Goal: Transaction & Acquisition: Purchase product/service

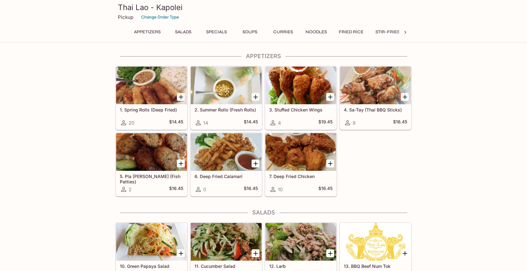
click at [255, 97] on icon "Add 2. Summer Rolls (Fresh Rolls)" at bounding box center [255, 97] width 4 height 4
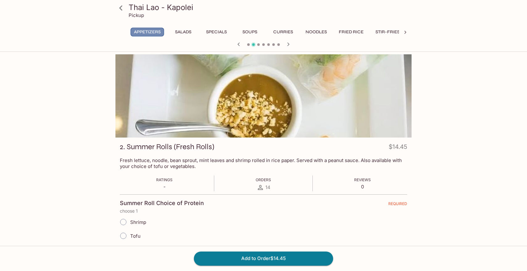
click at [139, 30] on button "Appetizers" at bounding box center [147, 32] width 34 height 9
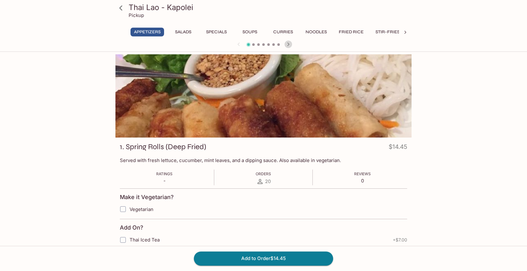
click at [290, 43] on icon "button" at bounding box center [288, 44] width 8 height 8
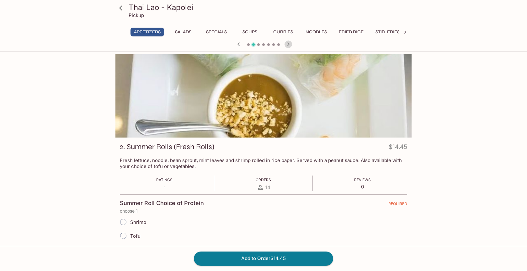
click at [289, 43] on icon "button" at bounding box center [288, 44] width 8 height 8
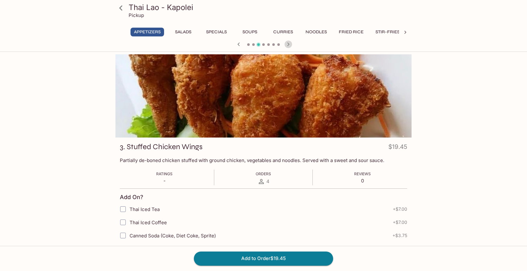
click at [289, 43] on icon "button" at bounding box center [288, 44] width 8 height 8
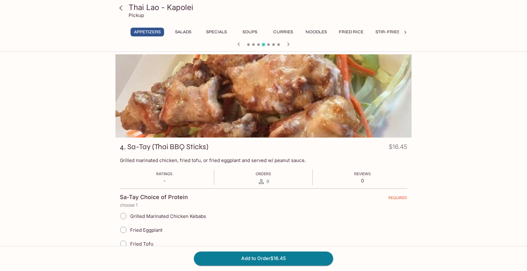
drag, startPoint x: 289, startPoint y: 43, endPoint x: 283, endPoint y: 117, distance: 74.0
click at [283, 117] on div "Thai Lao - Kapolei Pickup Appetizers Salads Specials Soups Curries Noodles Frie…" at bounding box center [263, 256] width 401 height 405
click at [123, 215] on input "Grilled Marinated Chicken Kebabs" at bounding box center [123, 215] width 13 height 13
radio input "true"
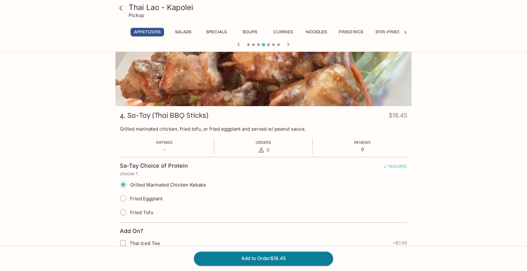
scroll to position [64, 0]
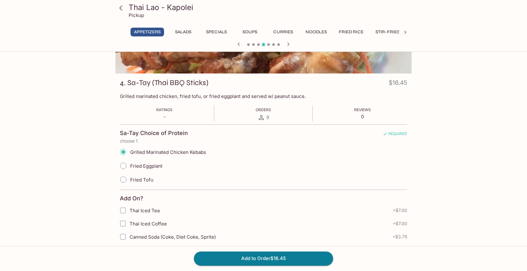
click at [123, 180] on input "Fried Tofu" at bounding box center [123, 179] width 13 height 13
click at [124, 179] on input "Fried Tofu" at bounding box center [123, 179] width 13 height 13
radio input "true"
click at [200, 171] on div "Fried Eggplant" at bounding box center [263, 166] width 287 height 14
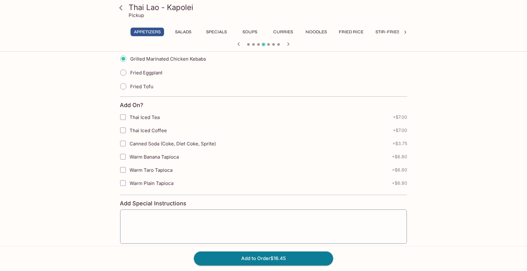
scroll to position [0, 0]
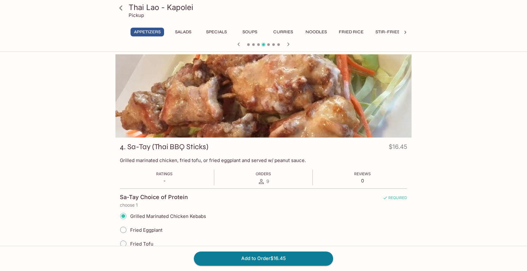
click at [290, 45] on icon "button" at bounding box center [288, 44] width 8 height 8
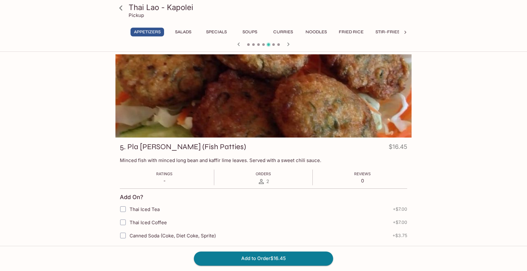
click at [290, 45] on icon "button" at bounding box center [288, 44] width 8 height 8
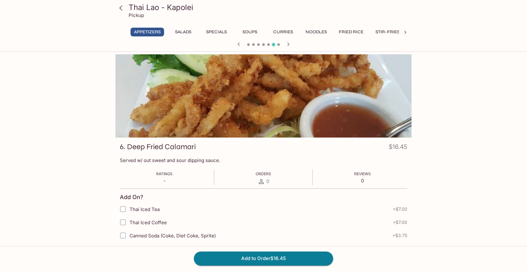
click at [290, 45] on icon "button" at bounding box center [288, 44] width 8 height 8
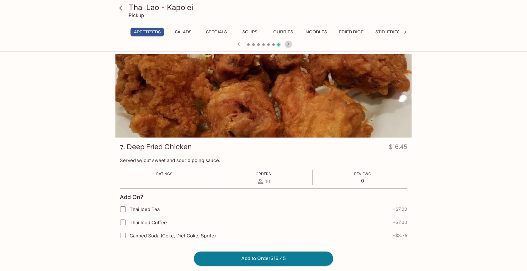
click at [290, 45] on icon "button" at bounding box center [288, 44] width 8 height 8
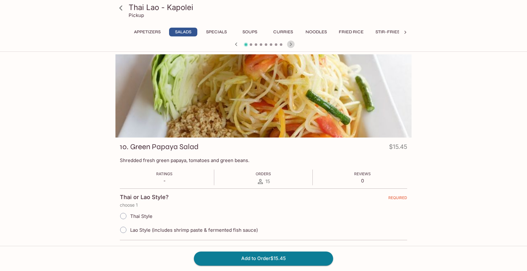
click at [290, 45] on icon "button" at bounding box center [291, 44] width 8 height 8
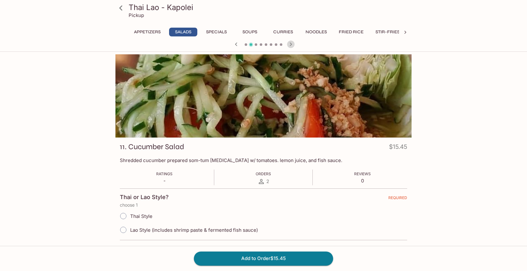
click at [290, 45] on icon "button" at bounding box center [291, 44] width 8 height 8
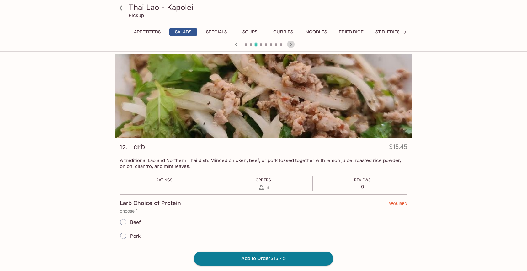
click at [290, 45] on icon "button" at bounding box center [291, 44] width 8 height 8
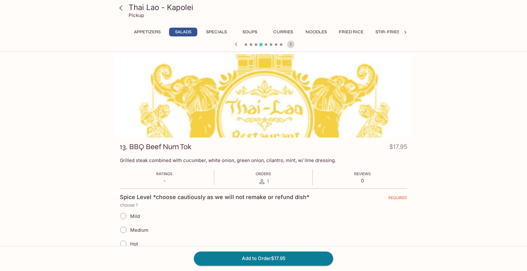
click at [290, 45] on icon "button" at bounding box center [291, 44] width 8 height 8
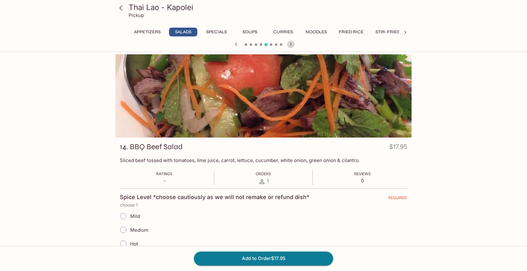
click at [290, 45] on icon "button" at bounding box center [291, 44] width 8 height 8
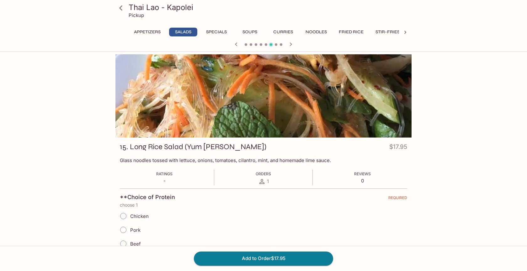
click at [290, 45] on icon "button" at bounding box center [291, 44] width 8 height 8
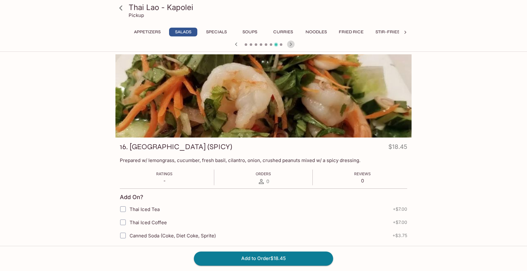
click at [290, 45] on icon "button" at bounding box center [291, 44] width 8 height 8
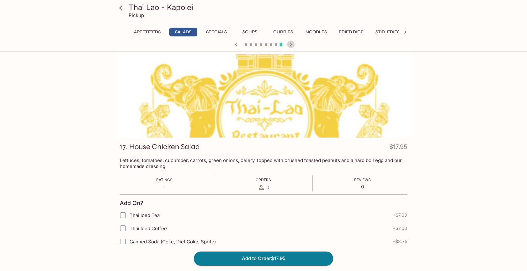
click at [290, 45] on icon "button" at bounding box center [291, 44] width 8 height 8
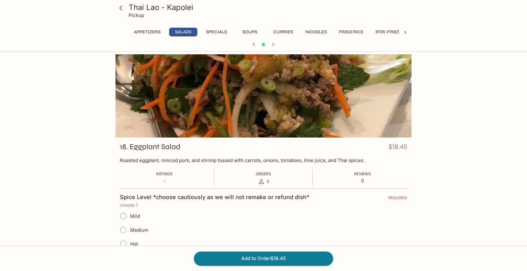
click at [290, 45] on div at bounding box center [263, 44] width 301 height 9
click at [272, 44] on icon "button" at bounding box center [273, 44] width 8 height 8
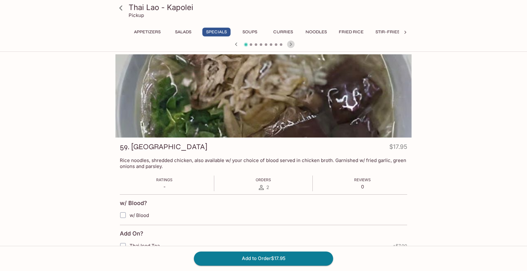
click at [292, 47] on icon "button" at bounding box center [291, 44] width 8 height 8
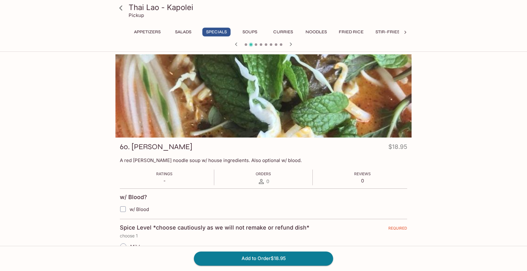
click at [292, 47] on icon "button" at bounding box center [291, 44] width 8 height 8
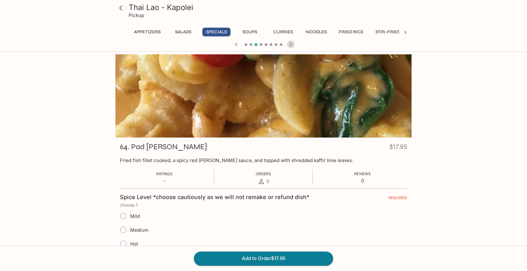
click at [292, 47] on icon "button" at bounding box center [291, 44] width 8 height 8
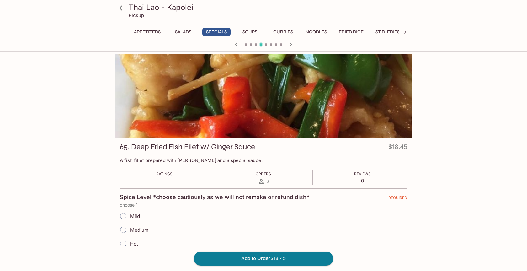
click at [289, 31] on button "Curries" at bounding box center [283, 32] width 28 height 9
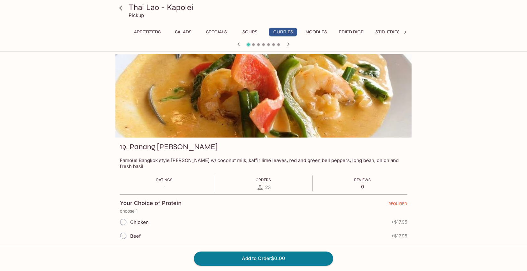
click at [347, 31] on button "Fried Rice" at bounding box center [351, 32] width 32 height 9
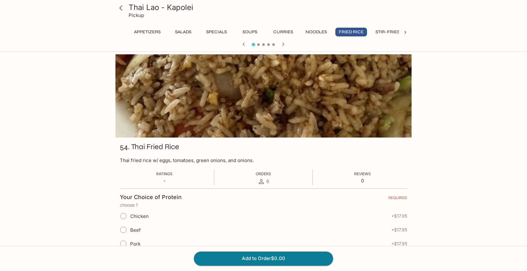
click at [283, 44] on icon "button" at bounding box center [283, 44] width 8 height 8
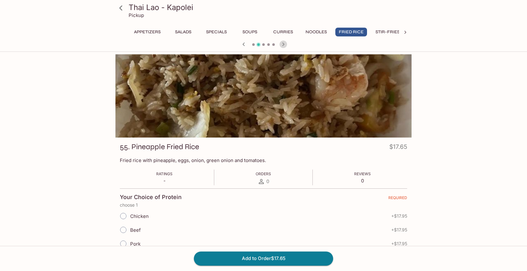
click at [282, 44] on icon "button" at bounding box center [283, 44] width 8 height 8
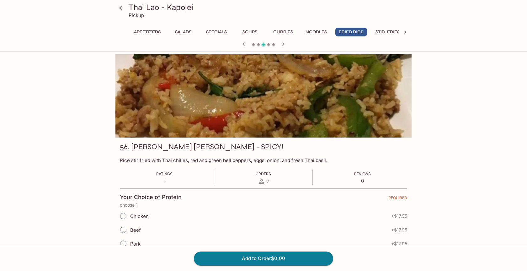
click at [282, 47] on icon "button" at bounding box center [283, 44] width 8 height 8
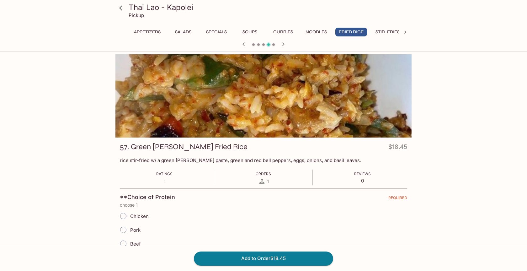
click at [282, 47] on icon "button" at bounding box center [283, 44] width 8 height 8
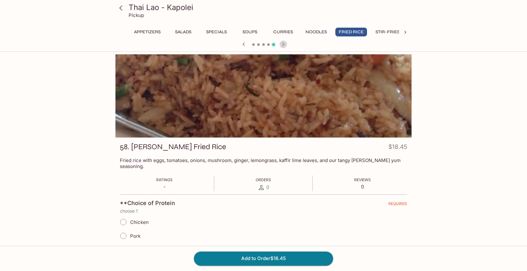
click at [282, 47] on icon "button" at bounding box center [283, 44] width 8 height 8
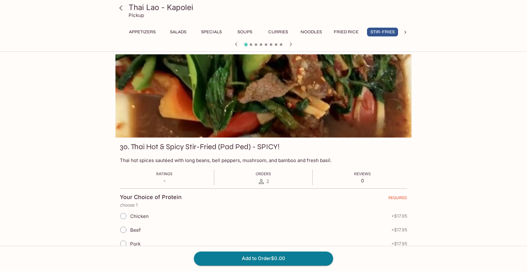
scroll to position [0, 5]
click at [282, 47] on div at bounding box center [263, 44] width 301 height 9
click at [290, 44] on icon "button" at bounding box center [291, 44] width 8 height 8
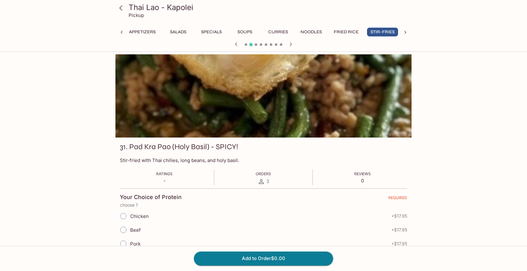
click at [290, 44] on icon "button" at bounding box center [291, 44] width 8 height 8
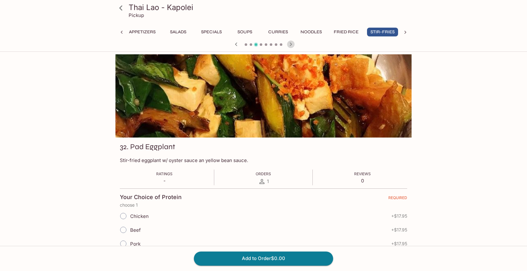
click at [290, 44] on icon "button" at bounding box center [291, 44] width 8 height 8
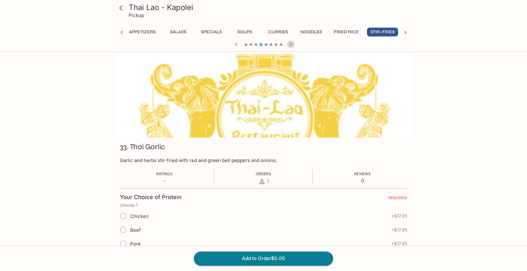
click at [290, 44] on icon "button" at bounding box center [291, 44] width 8 height 8
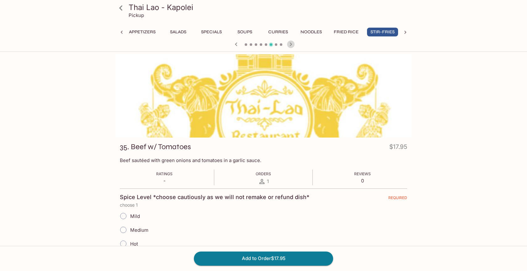
click at [290, 44] on icon "button" at bounding box center [291, 44] width 8 height 8
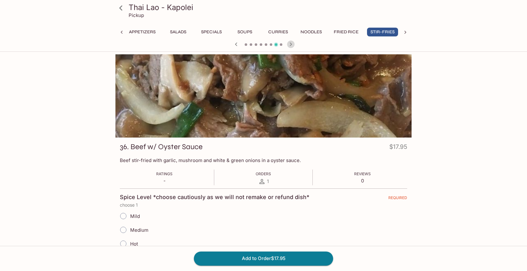
click at [290, 44] on icon "button" at bounding box center [291, 44] width 8 height 8
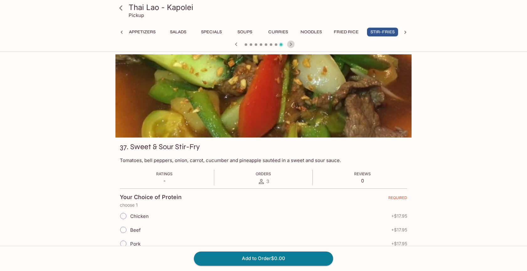
click at [290, 44] on icon "button" at bounding box center [291, 44] width 8 height 8
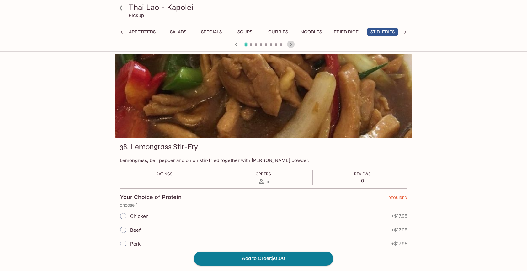
click at [290, 44] on icon "button" at bounding box center [291, 44] width 8 height 8
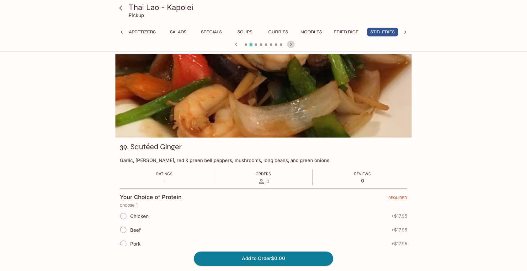
click at [290, 44] on icon "button" at bounding box center [291, 44] width 8 height 8
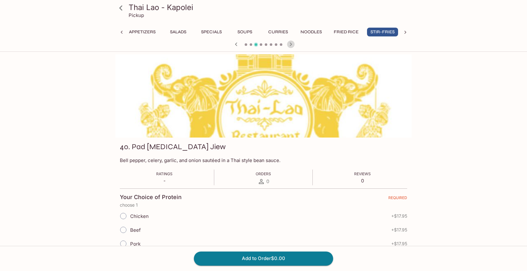
click at [290, 44] on icon "button" at bounding box center [291, 44] width 8 height 8
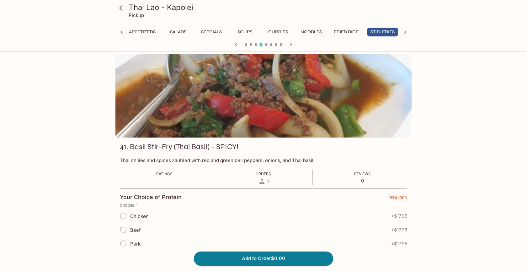
click at [291, 44] on icon "button" at bounding box center [291, 44] width 8 height 8
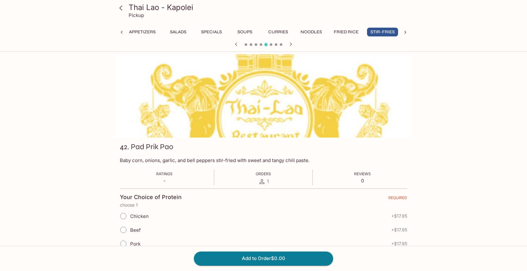
click at [291, 44] on icon "button" at bounding box center [291, 44] width 8 height 8
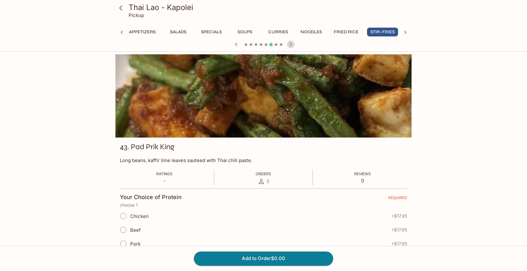
click at [291, 44] on icon "button" at bounding box center [291, 44] width 8 height 8
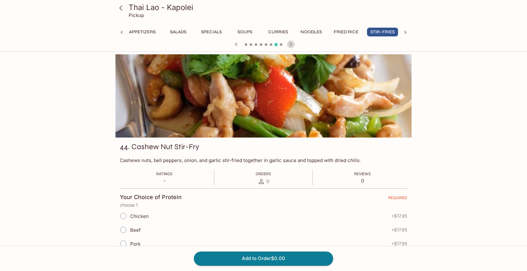
click at [291, 44] on icon "button" at bounding box center [291, 44] width 8 height 8
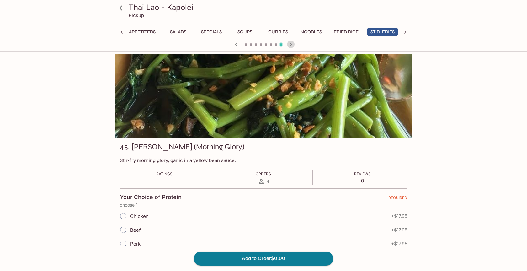
click at [291, 44] on icon "button" at bounding box center [291, 44] width 8 height 8
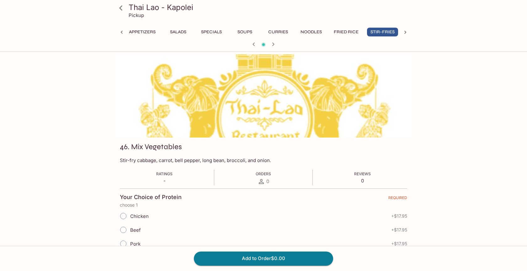
click at [292, 45] on div at bounding box center [263, 44] width 301 height 9
click at [273, 44] on icon "button" at bounding box center [273, 44] width 8 height 8
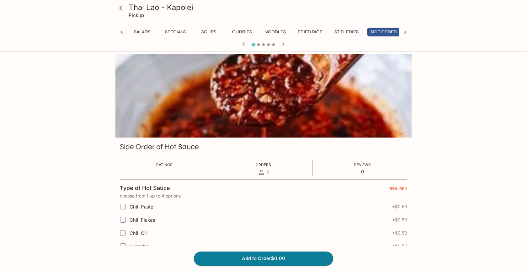
scroll to position [0, 44]
click at [273, 44] on span at bounding box center [273, 44] width 3 height 3
click at [404, 32] on icon at bounding box center [405, 32] width 6 height 6
click at [209, 34] on button "Noodles" at bounding box center [207, 32] width 28 height 9
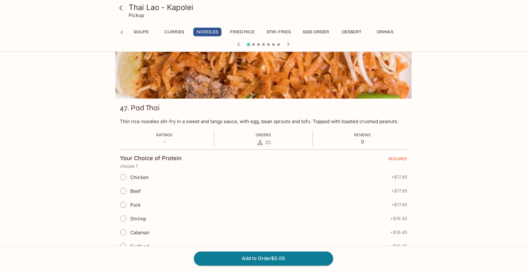
scroll to position [0, 0]
